Goal: Information Seeking & Learning: Understand process/instructions

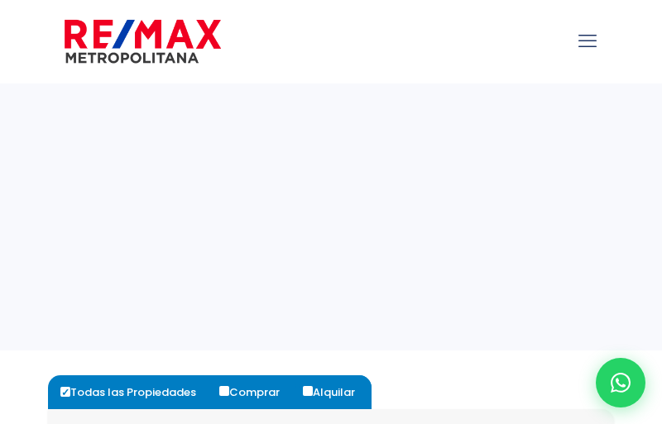
select select
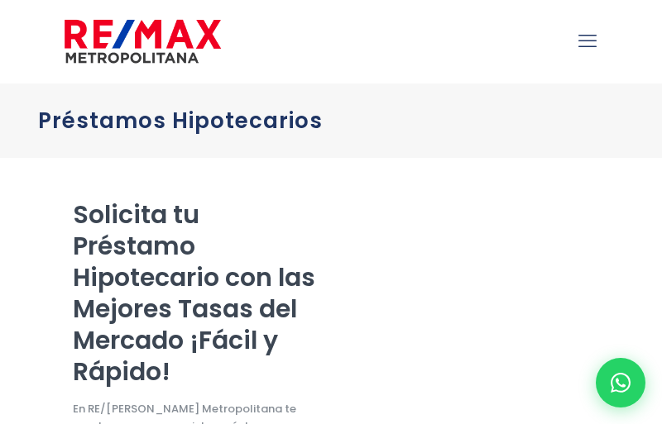
select select "ES"
